Goal: Task Accomplishment & Management: Use online tool/utility

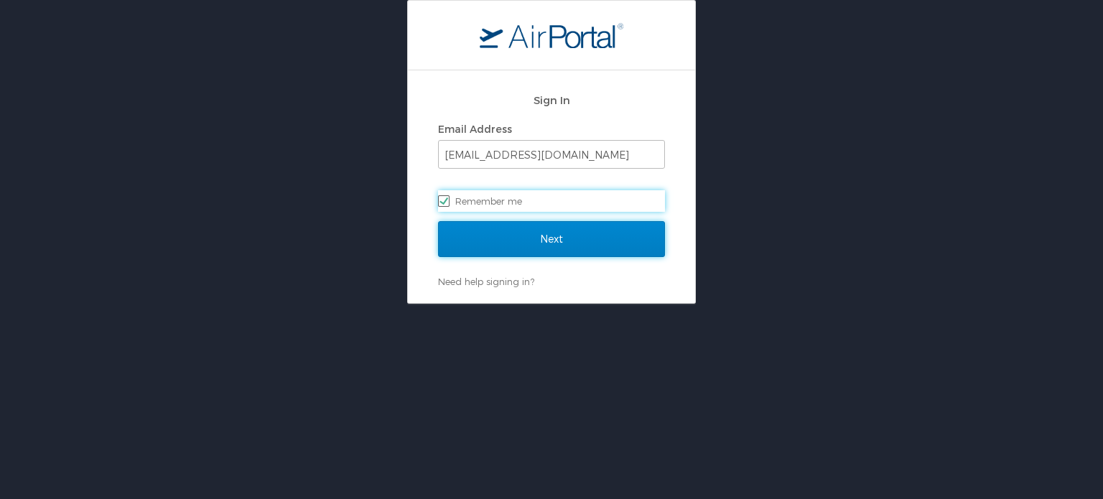
click at [572, 233] on input "Next" at bounding box center [551, 239] width 227 height 36
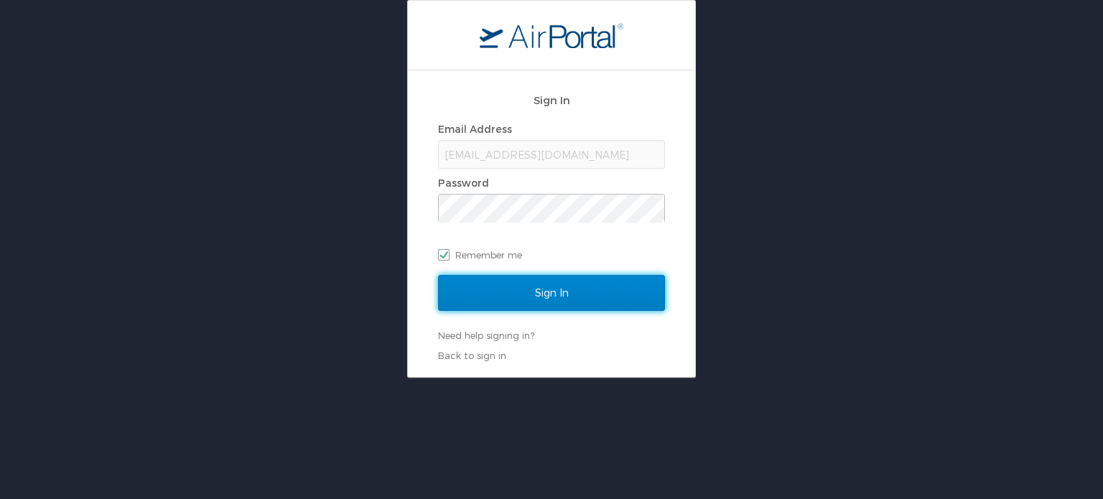
click at [551, 298] on input "Sign In" at bounding box center [551, 293] width 227 height 36
